Goal: Information Seeking & Learning: Learn about a topic

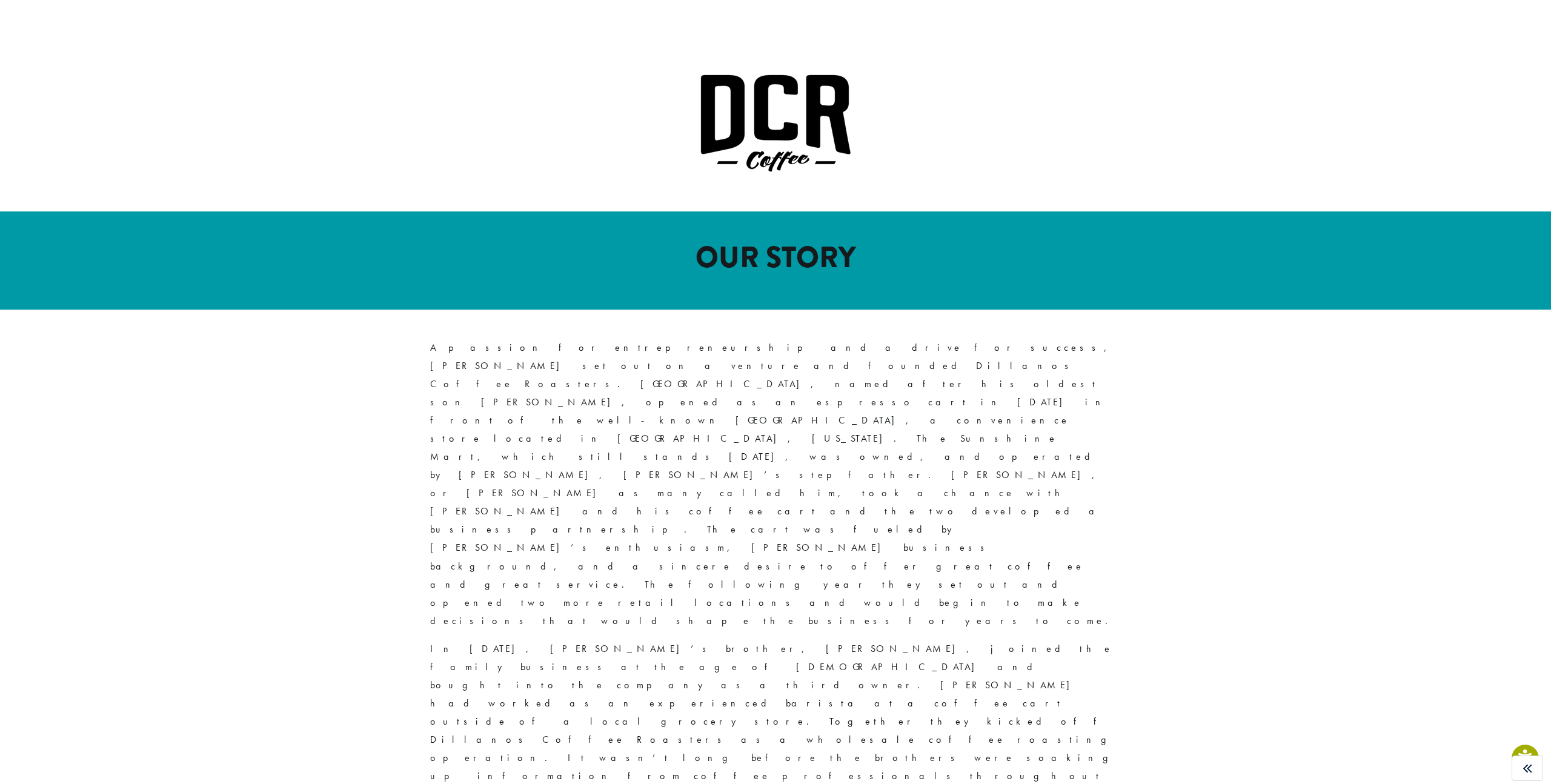
scroll to position [373, 0]
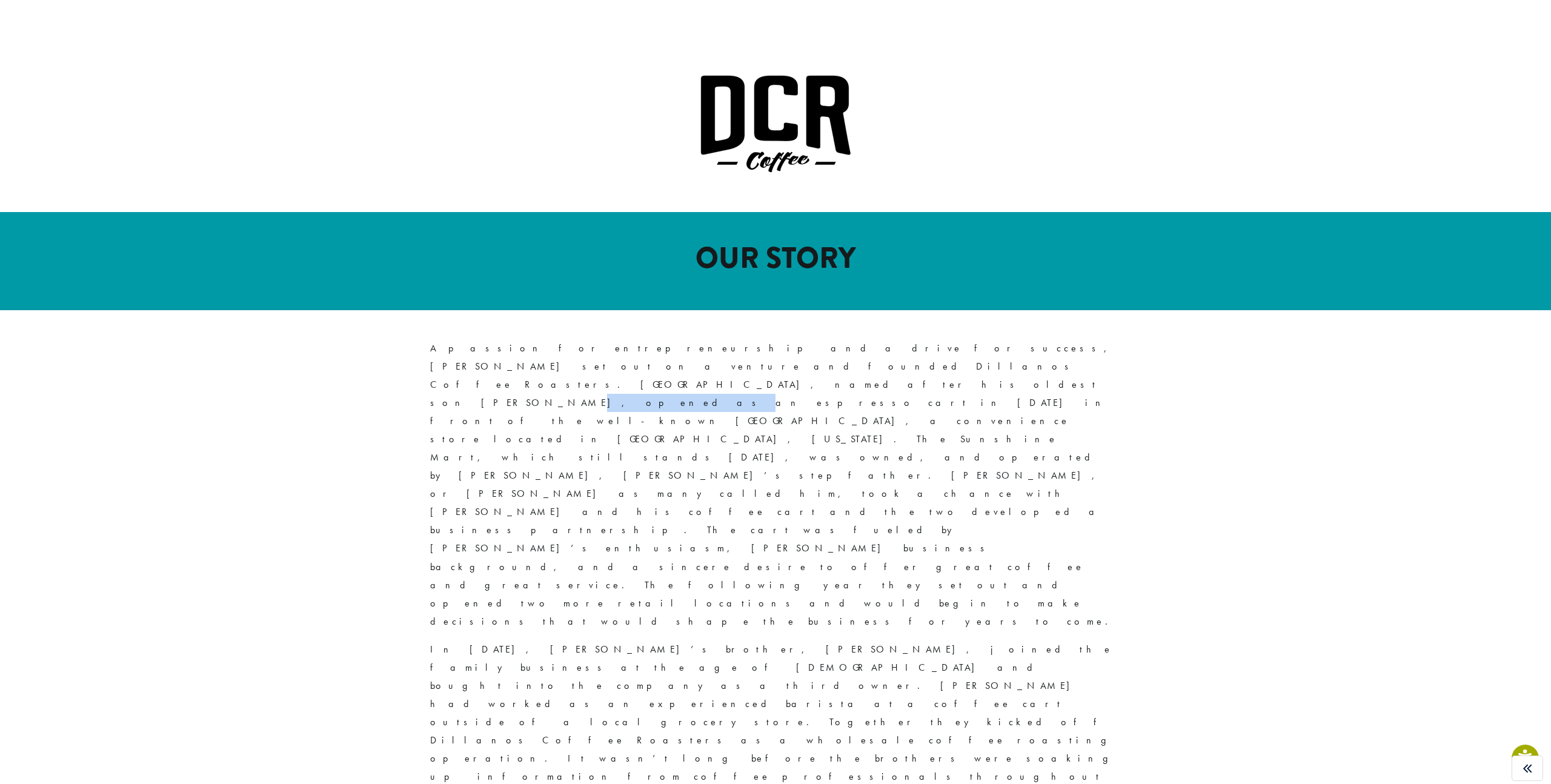
drag, startPoint x: 434, startPoint y: 346, endPoint x: 485, endPoint y: 351, distance: 51.2
click at [485, 351] on p "A passion for entrepreneurship and a drive for success, [PERSON_NAME] set out o…" at bounding box center [776, 485] width 691 height 291
click at [728, 282] on div "OUR STORY" at bounding box center [776, 261] width 727 height 98
